Goal: Navigation & Orientation: Find specific page/section

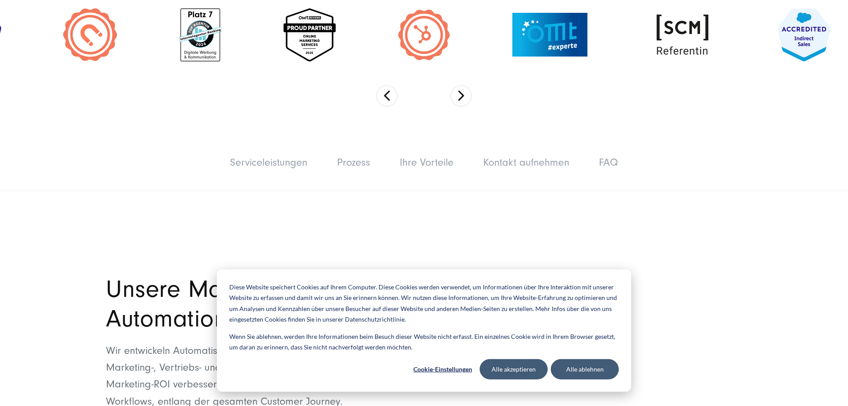
scroll to position [360, 0]
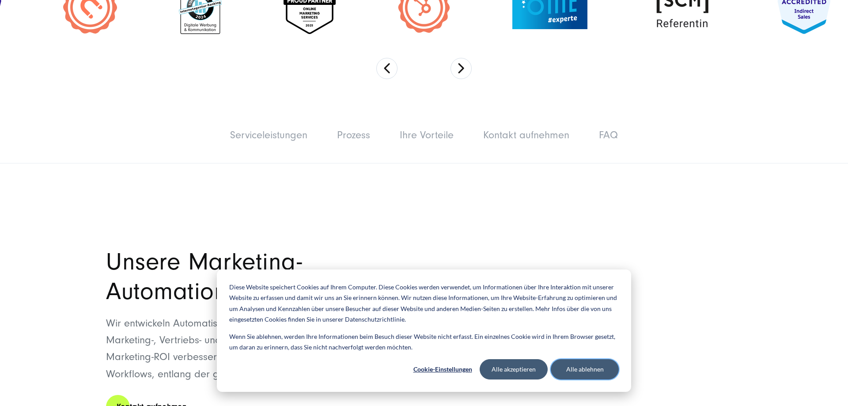
click at [590, 374] on button "Alle ablehnen" at bounding box center [585, 369] width 68 height 20
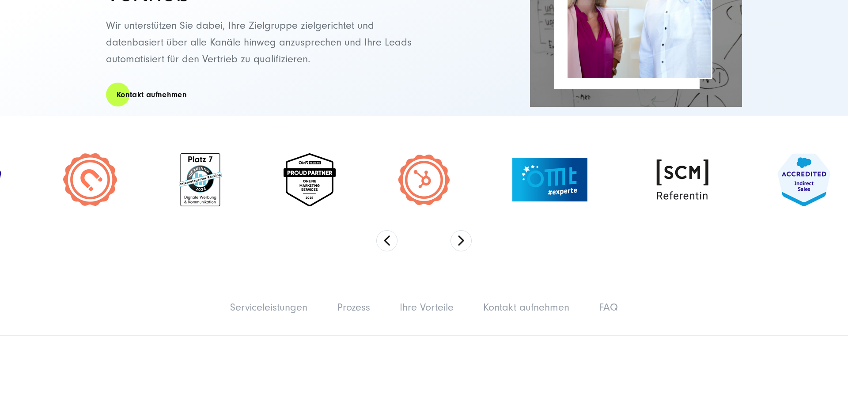
scroll to position [225, 0]
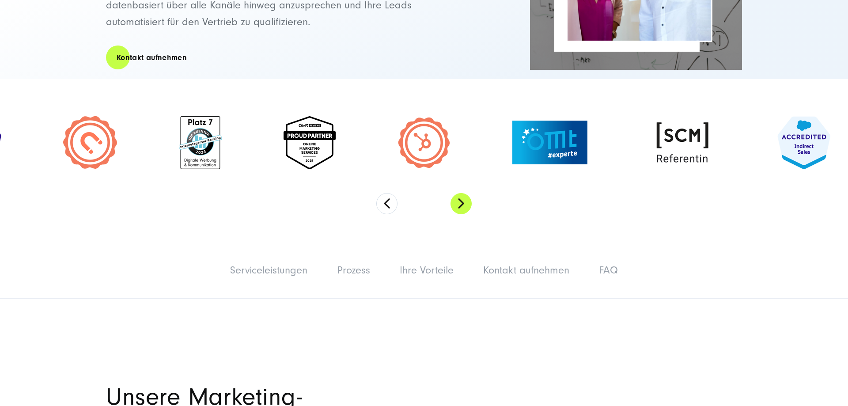
click at [459, 207] on button "Next" at bounding box center [460, 203] width 21 height 21
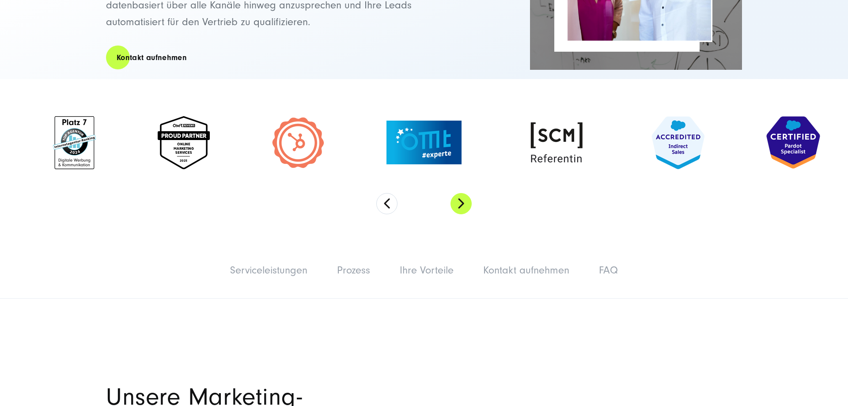
click at [459, 207] on button "Next" at bounding box center [460, 203] width 21 height 21
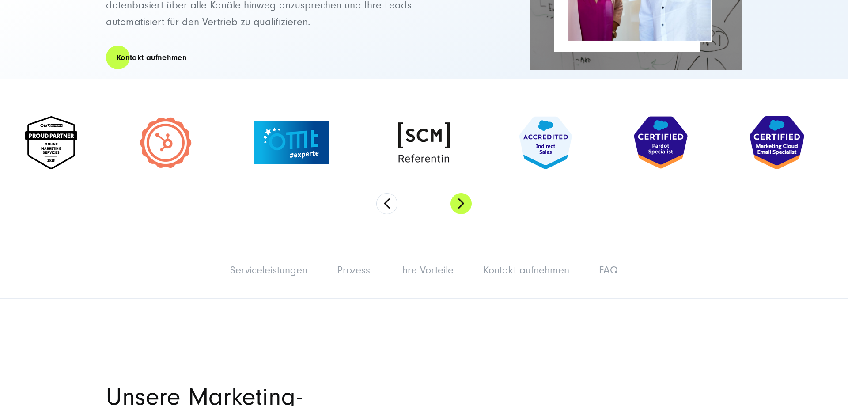
click at [459, 207] on button "Next" at bounding box center [460, 203] width 21 height 21
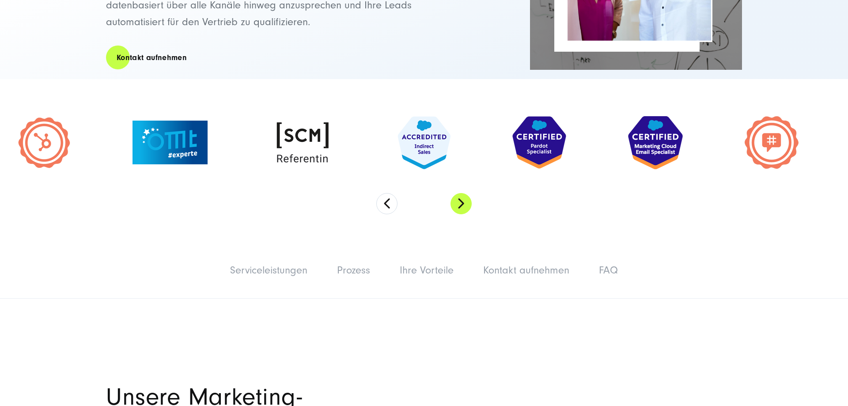
click at [456, 206] on button "Next" at bounding box center [460, 203] width 21 height 21
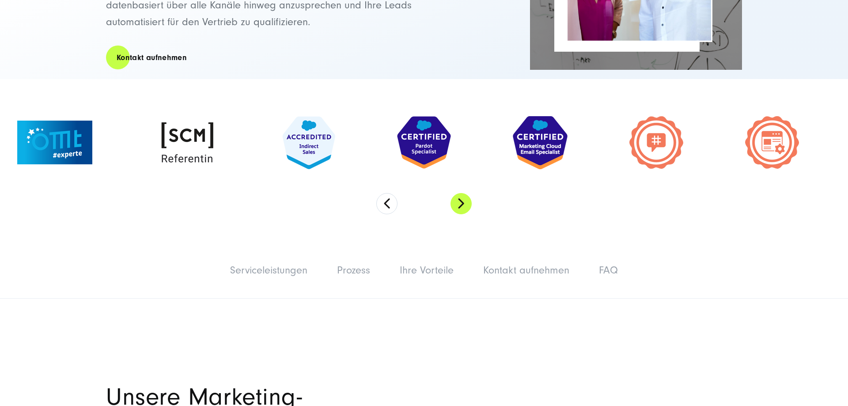
click at [456, 205] on button "Next" at bounding box center [460, 203] width 21 height 21
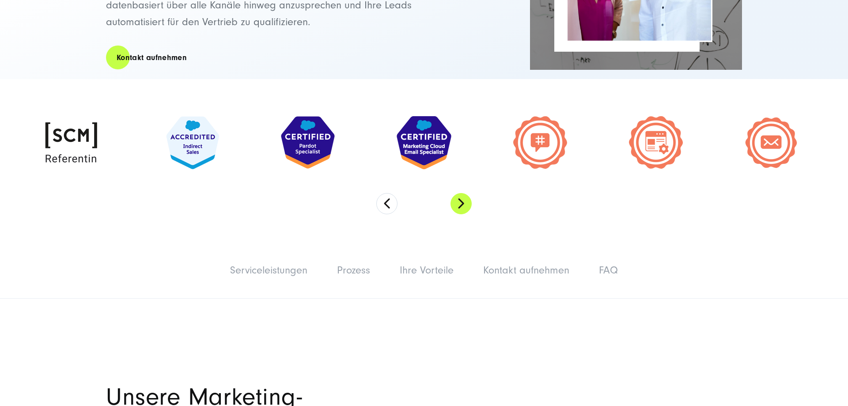
click at [456, 205] on button "Next" at bounding box center [460, 203] width 21 height 21
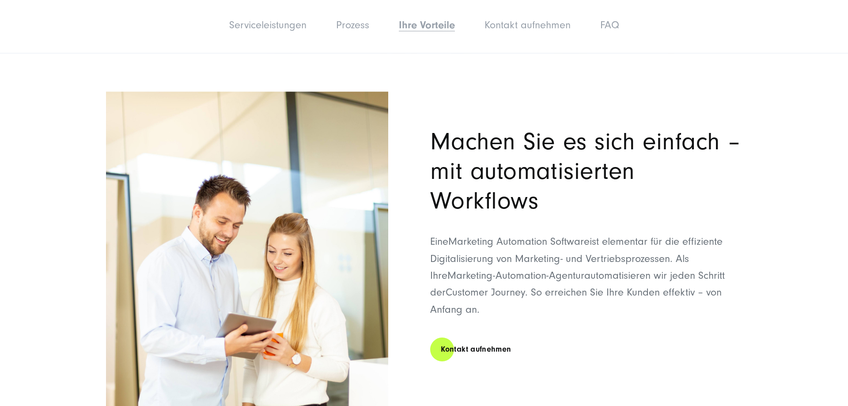
scroll to position [2703, 0]
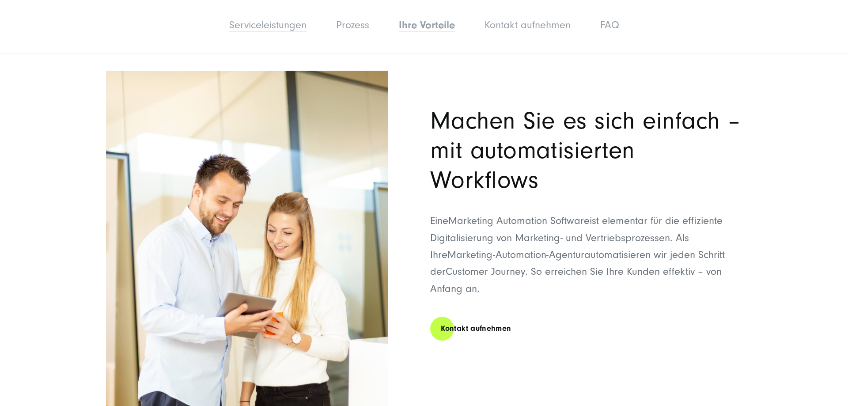
click at [270, 29] on link "Serviceleistungen" at bounding box center [267, 25] width 77 height 12
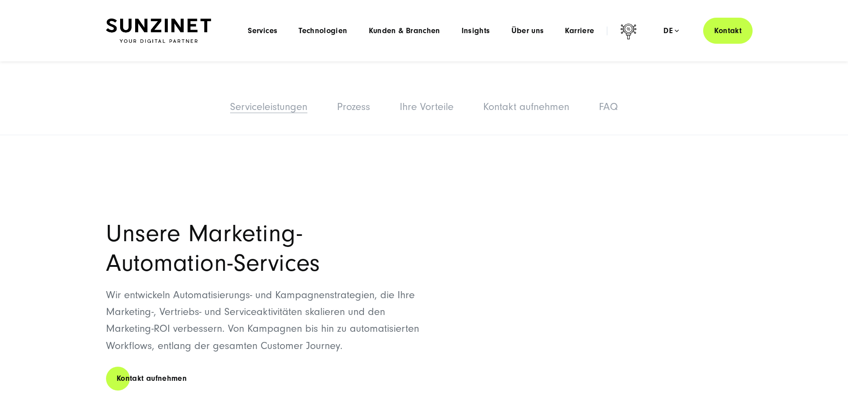
scroll to position [364, 0]
